Goal: Information Seeking & Learning: Learn about a topic

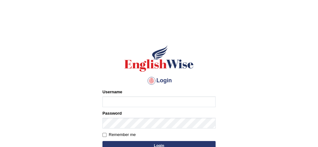
click at [197, 3] on html "Login Please fix the following errors: Username Password Remember me Login Don'…" at bounding box center [159, 73] width 318 height 147
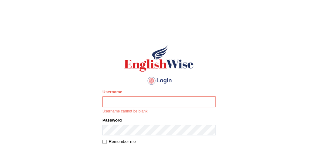
click at [197, 3] on html "Login Please fix the following errors: Username Username cannot be blank. Passw…" at bounding box center [159, 73] width 318 height 147
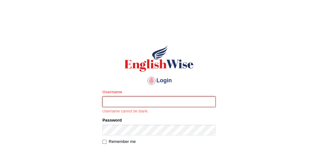
click at [111, 100] on input "Username" at bounding box center [158, 101] width 113 height 11
type input "Damanjit"
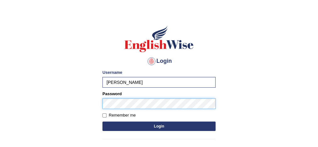
scroll to position [22, 0]
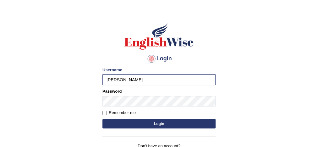
click at [128, 121] on button "Login" at bounding box center [158, 123] width 113 height 9
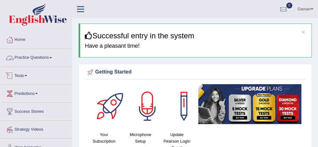
click at [41, 56] on link "Practice Questions" at bounding box center [36, 57] width 72 height 16
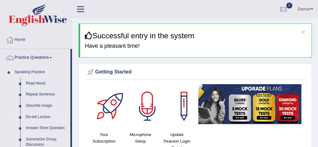
click at [40, 115] on link "Re-tell Lecture" at bounding box center [46, 116] width 47 height 11
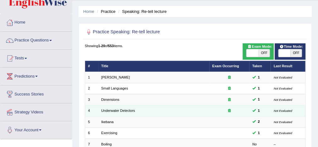
scroll to position [25, 0]
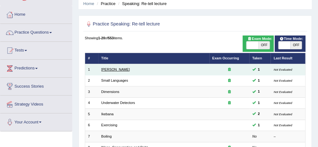
click at [110, 68] on link "Amory Lovins" at bounding box center [115, 69] width 29 height 4
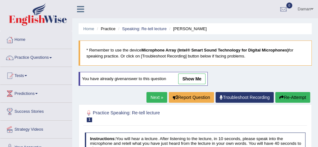
click at [195, 76] on link "show me" at bounding box center [191, 78] width 27 height 11
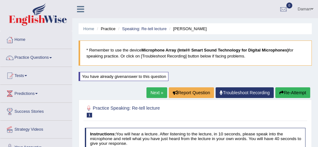
scroll to position [6, 0]
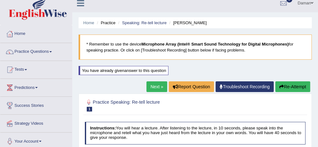
click at [161, 108] on h2 "Practice Speaking: Re-tell lecture 1 Amory Lovins" at bounding box center [153, 104] width 137 height 13
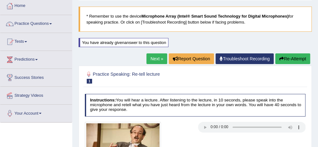
scroll to position [32, 0]
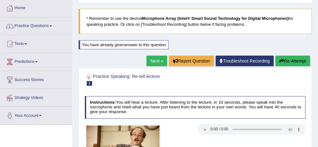
click at [43, 25] on link "Practice Questions" at bounding box center [36, 25] width 72 height 16
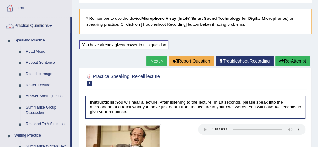
click at [153, 61] on link "Next »" at bounding box center [156, 61] width 21 height 11
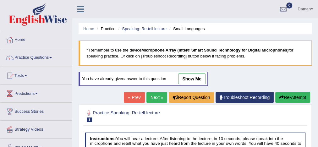
scroll to position [25, 0]
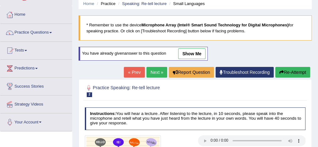
click at [191, 53] on link "show me" at bounding box center [191, 53] width 27 height 11
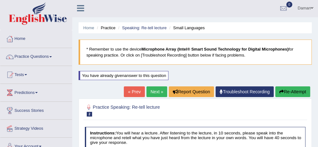
scroll to position [0, 0]
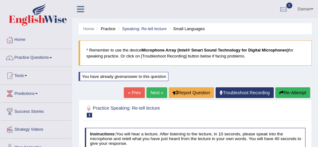
click at [153, 93] on link "Next »" at bounding box center [156, 92] width 21 height 11
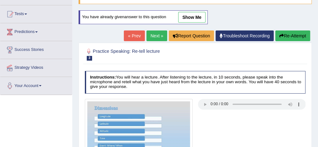
scroll to position [50, 0]
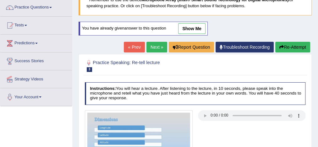
click at [189, 24] on link "show me" at bounding box center [191, 28] width 27 height 11
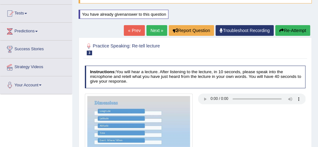
scroll to position [0, 0]
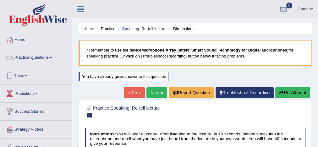
click at [41, 56] on link "Practice Questions" at bounding box center [36, 57] width 72 height 16
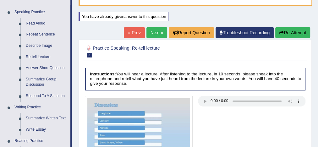
scroll to position [50, 0]
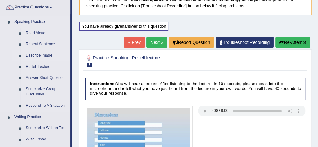
click at [38, 55] on link "Describe Image" at bounding box center [46, 55] width 47 height 11
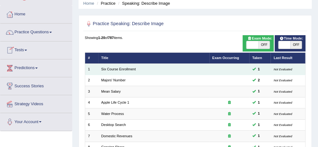
scroll to position [50, 0]
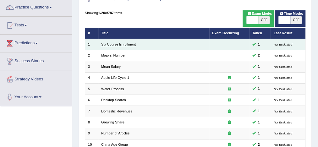
click at [121, 45] on link "Six Course Enrollment" at bounding box center [118, 44] width 35 height 4
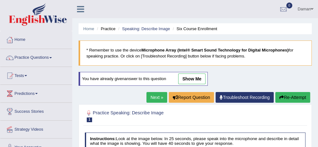
click at [192, 79] on link "show me" at bounding box center [191, 78] width 27 height 11
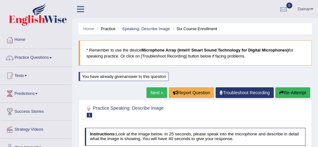
click at [196, 46] on blockquote "* Remember to use the device Microphone Array (Intel® Smart Sound Technology fo…" at bounding box center [194, 52] width 233 height 25
click at [157, 92] on link "Next »" at bounding box center [156, 92] width 21 height 11
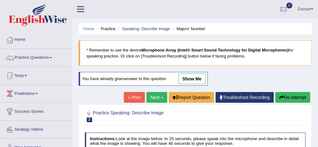
click at [149, 92] on link "Next »" at bounding box center [156, 97] width 21 height 11
click at [132, 94] on link "« Prev" at bounding box center [134, 97] width 21 height 11
click at [195, 77] on link "show me" at bounding box center [191, 78] width 27 height 11
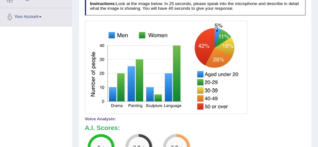
scroll to position [126, 0]
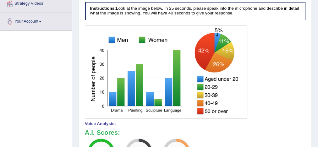
click at [54, 105] on div "Toggle navigation Home Practice Questions Speaking Practice Read Aloud Repeat S…" at bounding box center [159, 70] width 318 height 393
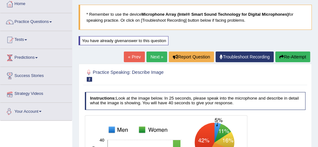
scroll to position [25, 0]
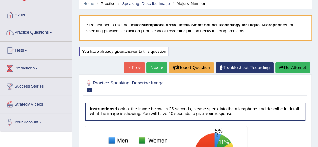
click at [38, 33] on link "Practice Questions" at bounding box center [36, 32] width 72 height 16
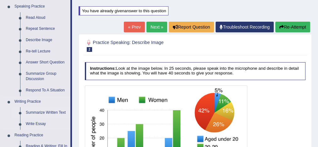
scroll to position [75, 0]
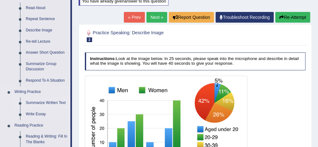
click at [50, 102] on link "Summarize Written Text" at bounding box center [46, 102] width 47 height 11
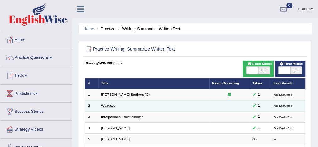
click at [108, 105] on link "Walruses" at bounding box center [108, 106] width 14 height 4
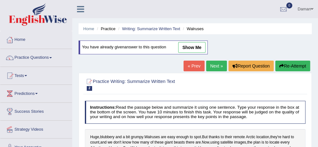
click at [185, 47] on link "show me" at bounding box center [191, 47] width 27 height 11
type textarea "Using satellite images, the plan is to locate every Atlantic and Laptev Sea Wal…"
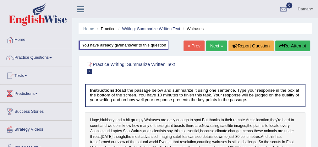
click at [212, 46] on link "Next »" at bounding box center [216, 45] width 21 height 11
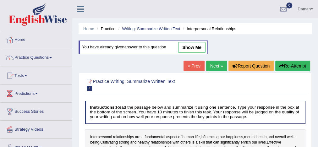
click at [195, 44] on link "show me" at bounding box center [191, 47] width 27 height 11
type textarea "Interpersonal relationships are a fundamental aspect of human life, influencing…"
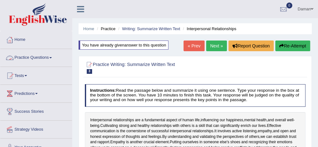
click at [42, 57] on link "Practice Questions" at bounding box center [36, 57] width 72 height 16
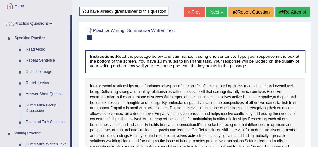
scroll to position [35, 0]
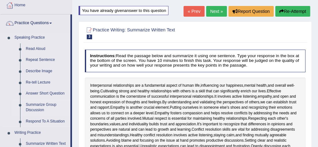
click at [41, 102] on link "Summarize Group Discussion" at bounding box center [46, 107] width 47 height 17
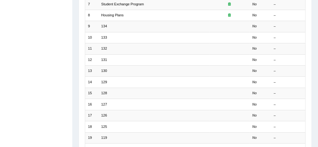
scroll to position [176, 0]
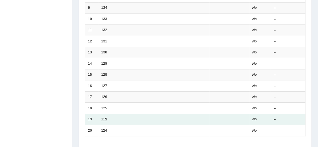
click at [105, 117] on link "119" at bounding box center [104, 119] width 6 height 4
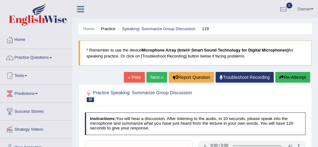
click at [154, 75] on link "Next »" at bounding box center [156, 77] width 21 height 11
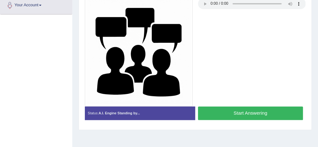
scroll to position [156, 0]
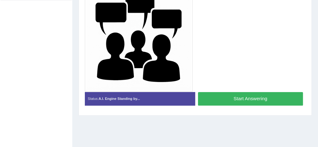
click at [223, 66] on div at bounding box center [195, 38] width 226 height 108
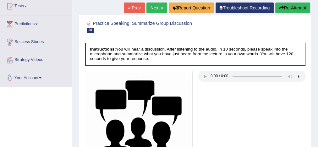
scroll to position [0, 0]
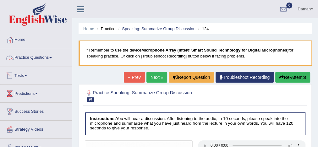
click at [40, 59] on link "Practice Questions" at bounding box center [36, 57] width 72 height 16
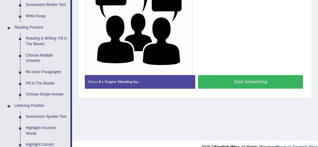
scroll to position [173, 0]
